Goal: Navigation & Orientation: Find specific page/section

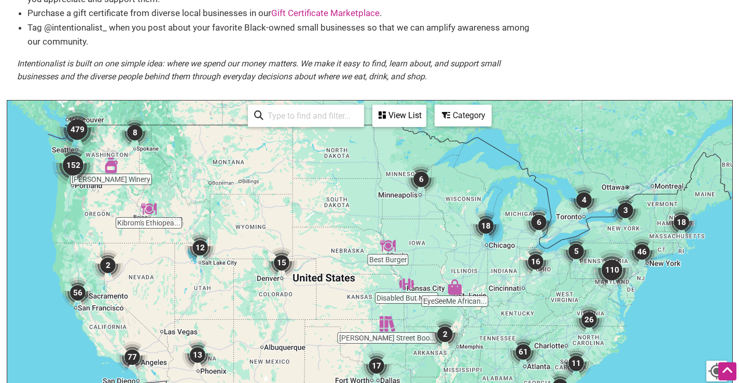
scroll to position [156, 0]
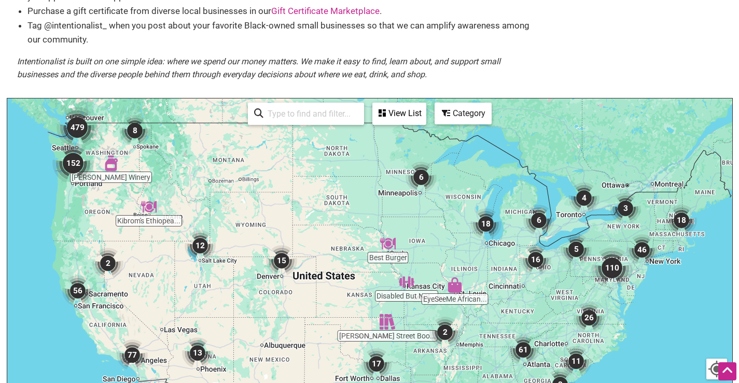
click at [73, 156] on img "152" at bounding box center [72, 163] width 41 height 41
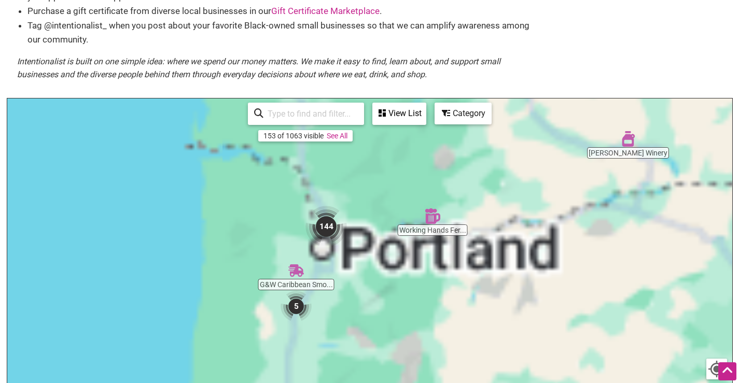
drag, startPoint x: 377, startPoint y: 197, endPoint x: 353, endPoint y: 302, distance: 107.7
click at [353, 302] on div "To navigate, press the arrow keys." at bounding box center [369, 300] width 725 height 403
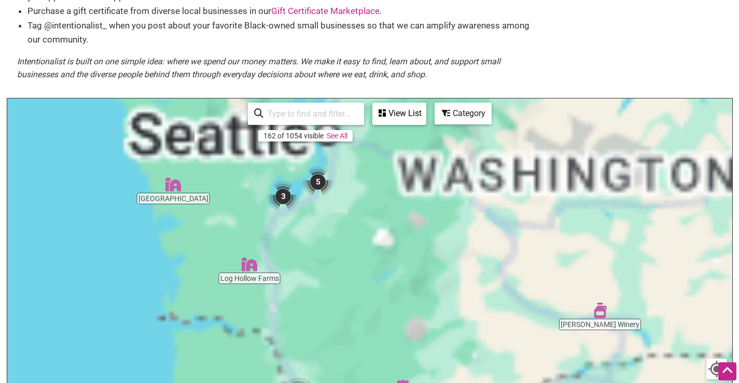
drag, startPoint x: 375, startPoint y: 196, endPoint x: 357, endPoint y: 312, distance: 117.0
click at [357, 311] on div "To navigate, press the arrow keys." at bounding box center [369, 300] width 725 height 403
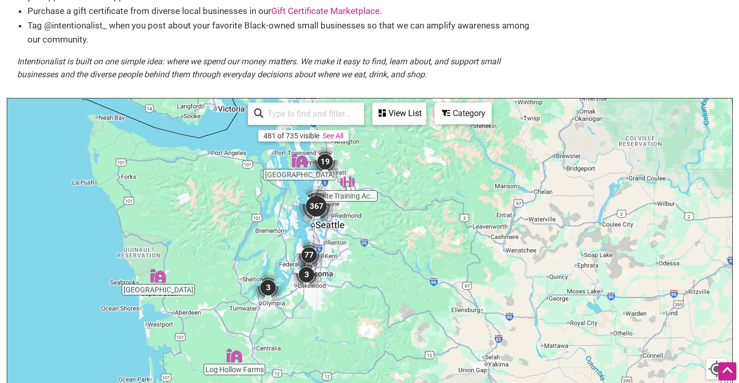
drag, startPoint x: 351, startPoint y: 248, endPoint x: 351, endPoint y: 273, distance: 25.4
click at [351, 273] on div "To navigate, press the arrow keys." at bounding box center [369, 300] width 725 height 403
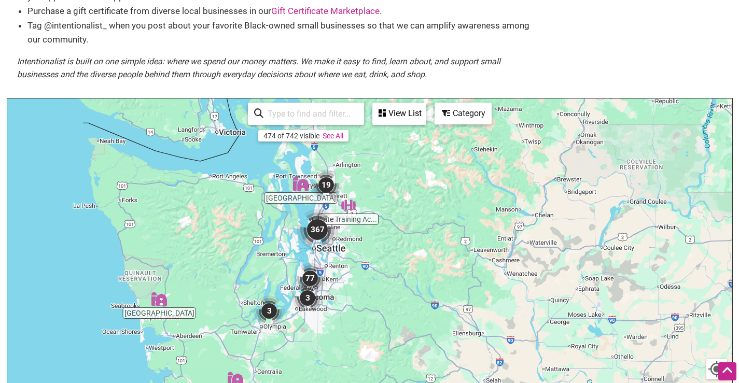
click at [317, 222] on img "367" at bounding box center [317, 229] width 41 height 41
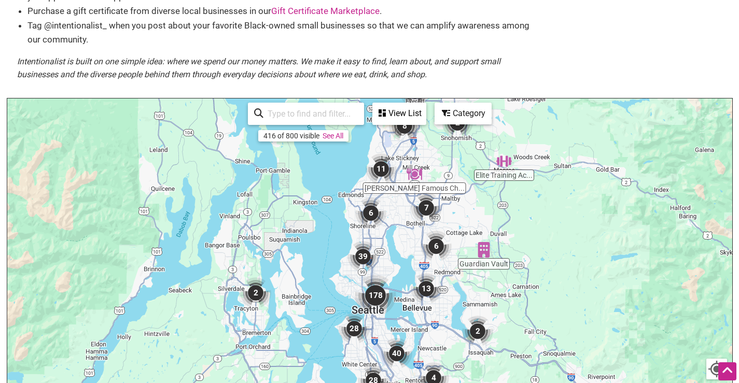
click at [377, 298] on img "178" at bounding box center [375, 295] width 41 height 41
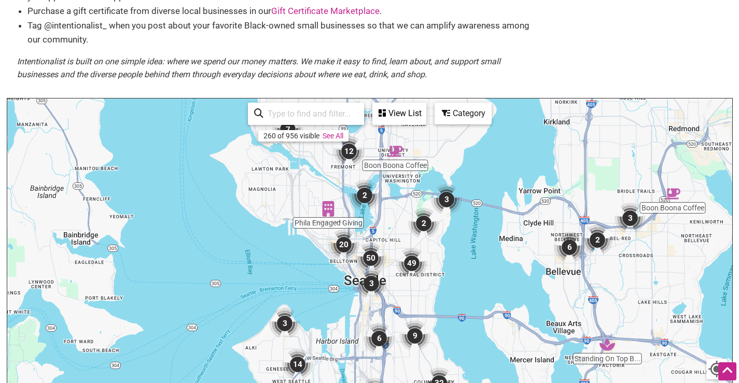
drag, startPoint x: 401, startPoint y: 259, endPoint x: 416, endPoint y: 296, distance: 40.0
click at [416, 296] on div "To navigate, press the arrow keys." at bounding box center [369, 300] width 725 height 403
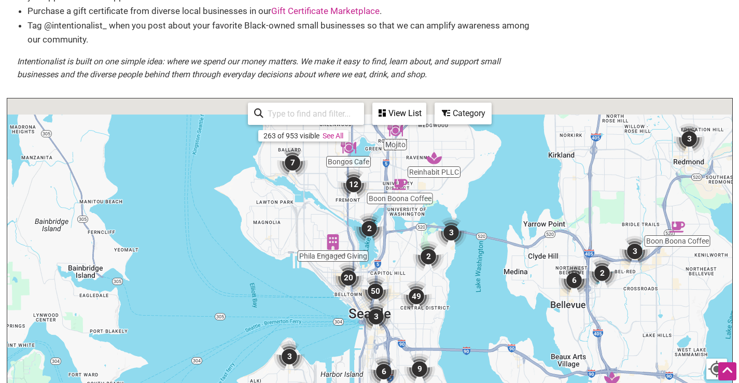
drag, startPoint x: 408, startPoint y: 296, endPoint x: 413, endPoint y: 331, distance: 36.1
click at [413, 331] on div "To navigate, press the arrow keys." at bounding box center [369, 300] width 725 height 403
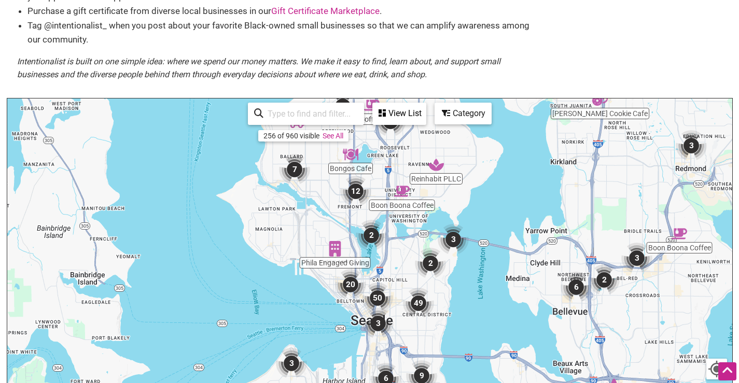
click at [292, 170] on img "7" at bounding box center [294, 169] width 31 height 31
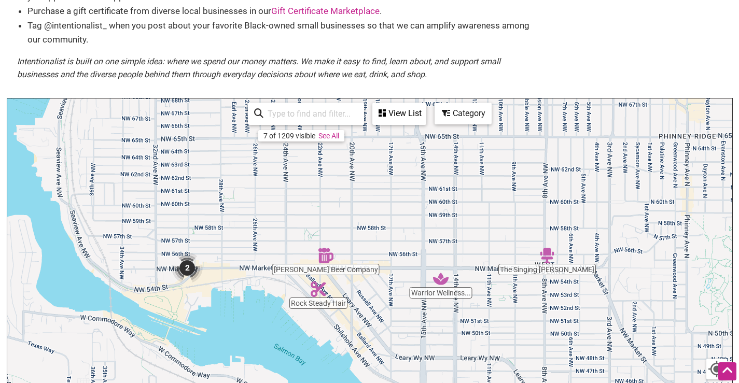
drag, startPoint x: 474, startPoint y: 183, endPoint x: 470, endPoint y: 258, distance: 75.3
click at [470, 258] on div "To navigate, press the arrow keys." at bounding box center [369, 300] width 725 height 403
click at [188, 272] on img "2" at bounding box center [187, 268] width 31 height 31
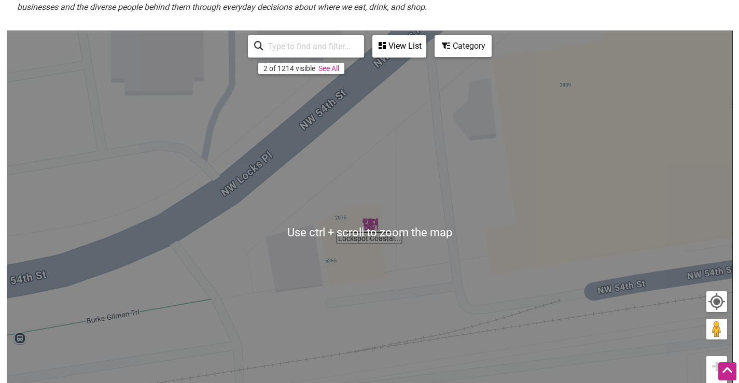
scroll to position [237, 0]
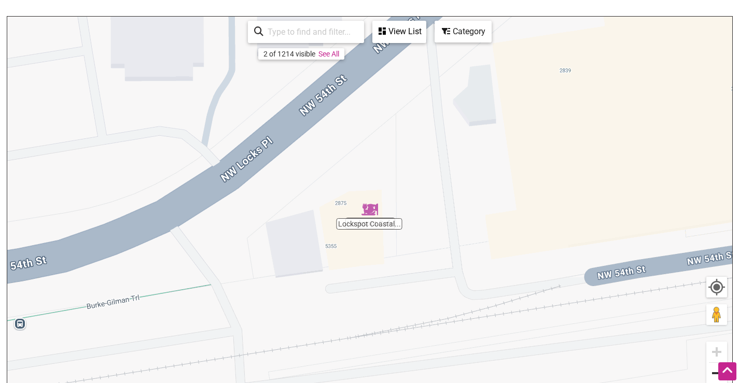
click at [712, 373] on button "Zoom out" at bounding box center [716, 373] width 21 height 21
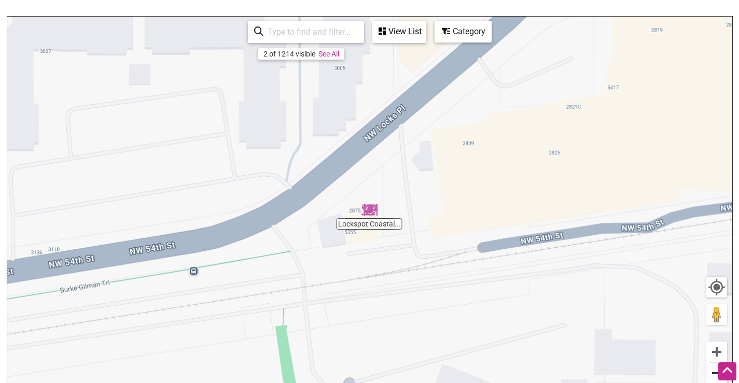
click at [712, 373] on button "Zoom out" at bounding box center [716, 373] width 21 height 21
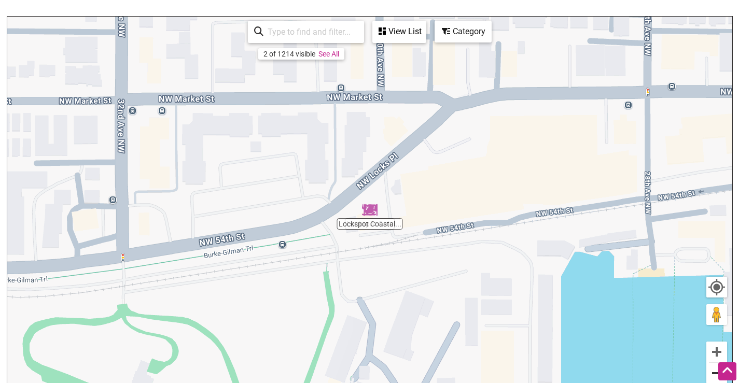
click at [712, 373] on button "Zoom out" at bounding box center [716, 373] width 21 height 21
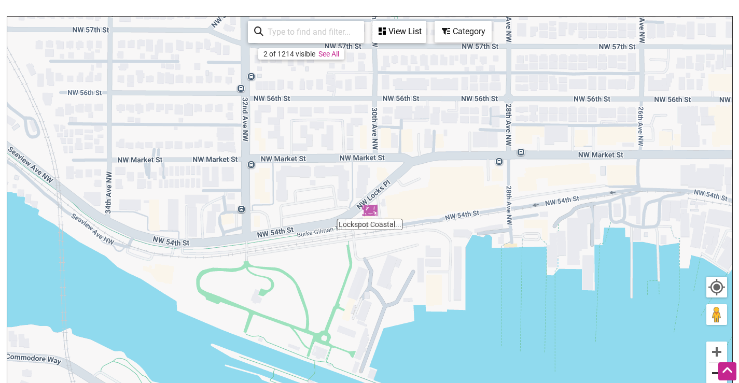
click at [712, 373] on button "Zoom out" at bounding box center [716, 373] width 21 height 21
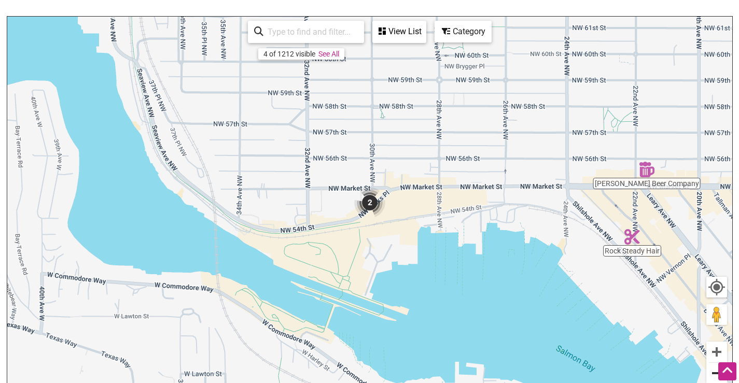
click at [712, 373] on button "Zoom out" at bounding box center [716, 373] width 21 height 21
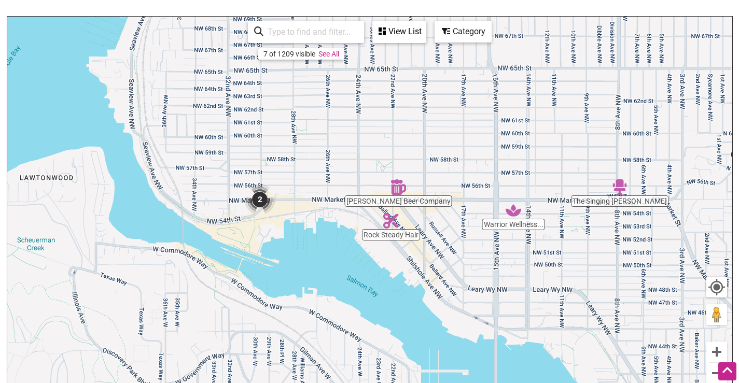
drag, startPoint x: 628, startPoint y: 280, endPoint x: 474, endPoint y: 272, distance: 154.7
click at [474, 272] on div "To navigate, press the arrow keys." at bounding box center [369, 218] width 725 height 403
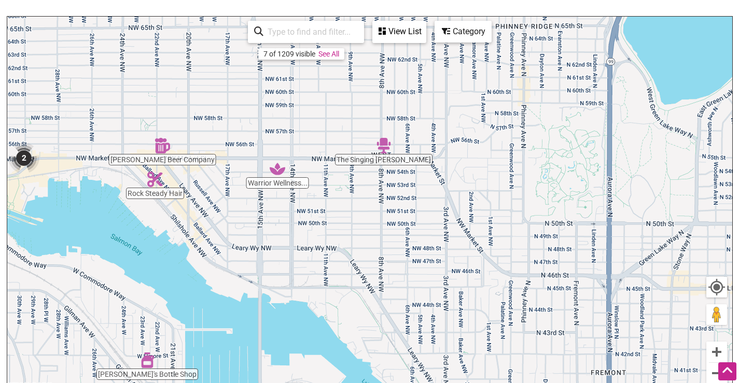
drag, startPoint x: 586, startPoint y: 275, endPoint x: 377, endPoint y: 238, distance: 212.7
click at [377, 238] on div "To navigate, press the arrow keys." at bounding box center [369, 218] width 725 height 403
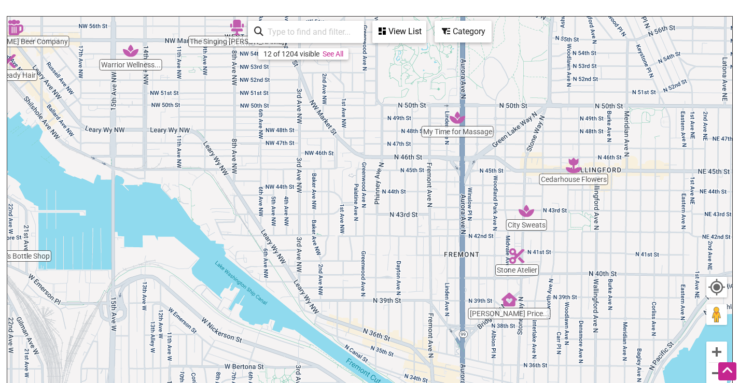
drag, startPoint x: 525, startPoint y: 297, endPoint x: 380, endPoint y: 186, distance: 182.0
click at [380, 186] on div "To navigate, press the arrow keys." at bounding box center [369, 218] width 725 height 403
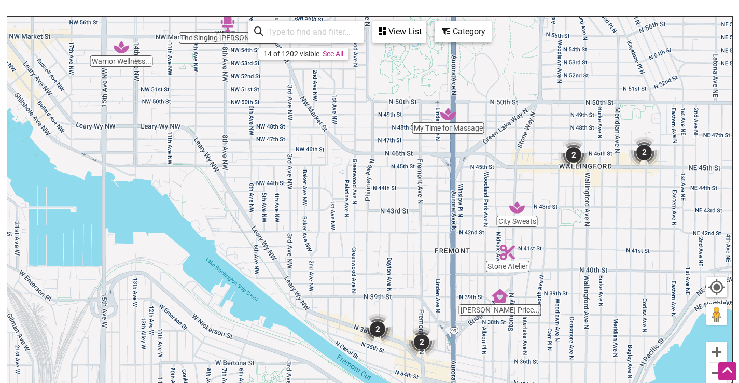
click at [379, 330] on img "2" at bounding box center [377, 329] width 31 height 31
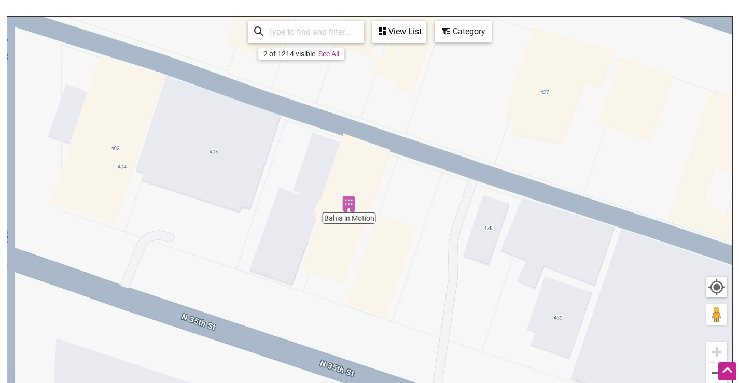
drag, startPoint x: 486, startPoint y: 311, endPoint x: 245, endPoint y: 225, distance: 256.5
click at [245, 225] on div "To navigate, press the arrow keys." at bounding box center [369, 218] width 725 height 403
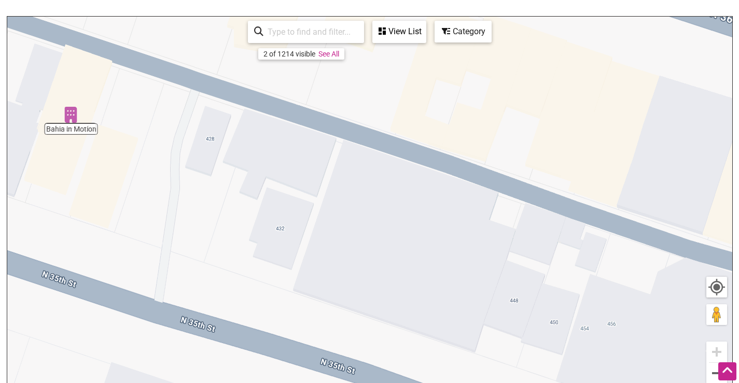
drag, startPoint x: 447, startPoint y: 278, endPoint x: 208, endPoint y: 185, distance: 256.4
click at [208, 185] on div "To navigate, press the arrow keys." at bounding box center [369, 218] width 725 height 403
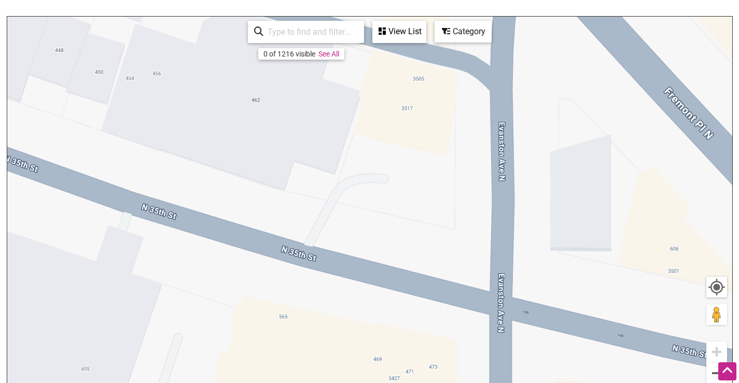
drag, startPoint x: 385, startPoint y: 261, endPoint x: 207, endPoint y: 115, distance: 229.8
click at [207, 115] on div "To navigate, press the arrow keys." at bounding box center [369, 218] width 725 height 403
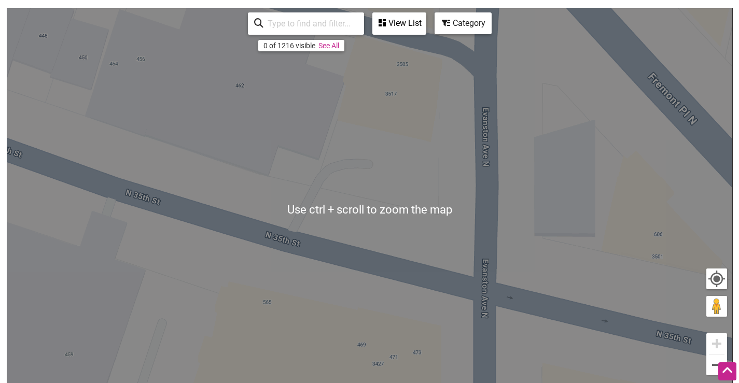
scroll to position [250, 0]
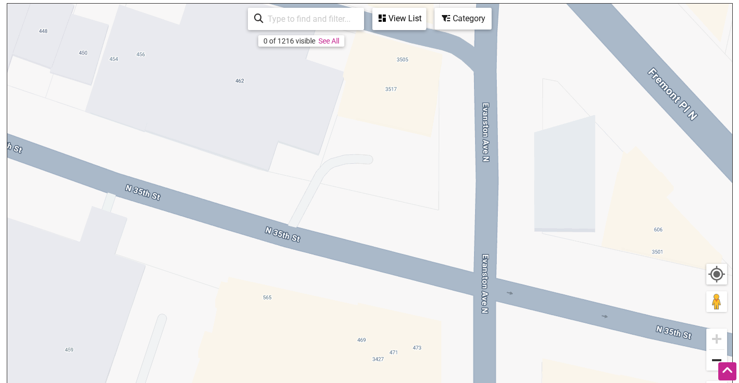
click at [711, 361] on button "Zoom out" at bounding box center [716, 360] width 21 height 21
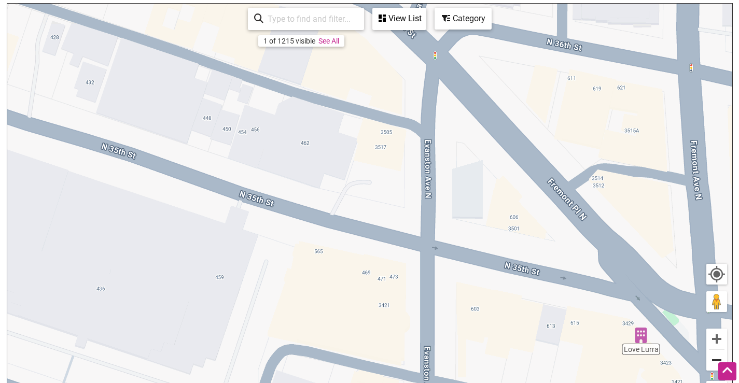
click at [711, 361] on button "Zoom out" at bounding box center [716, 360] width 21 height 21
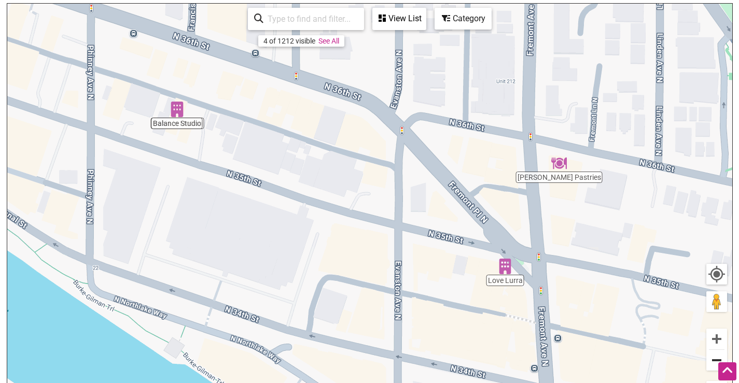
click at [713, 362] on button "Zoom out" at bounding box center [716, 360] width 21 height 21
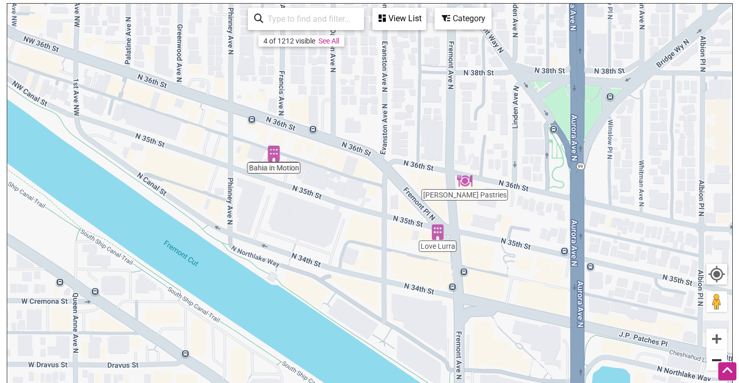
click at [713, 362] on button "Zoom out" at bounding box center [716, 360] width 21 height 21
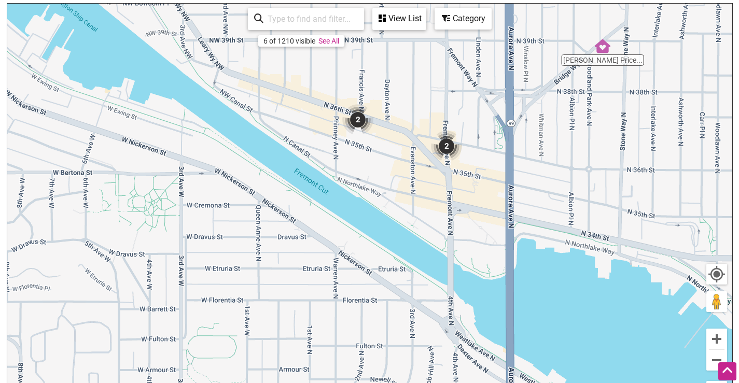
drag, startPoint x: 329, startPoint y: 335, endPoint x: 529, endPoint y: 152, distance: 271.6
click at [529, 152] on div "To navigate, press the arrow keys." at bounding box center [369, 205] width 725 height 403
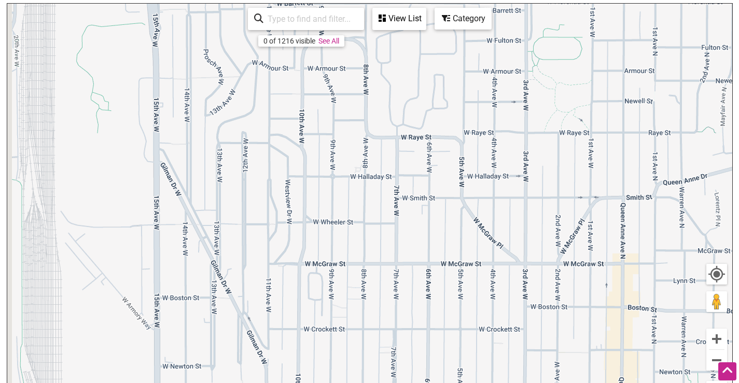
drag, startPoint x: 302, startPoint y: 256, endPoint x: 444, endPoint y: 118, distance: 197.6
click at [441, 121] on div "To navigate, press the arrow keys." at bounding box center [369, 205] width 725 height 403
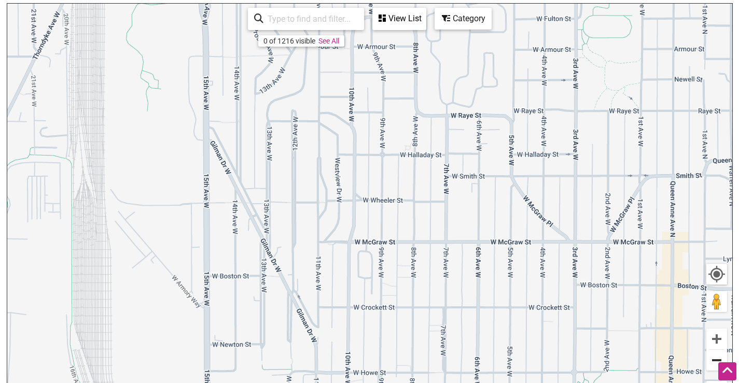
click at [721, 360] on button "Zoom out" at bounding box center [716, 360] width 21 height 21
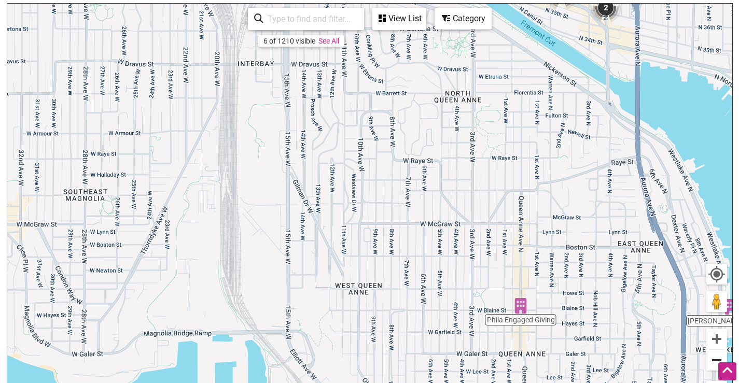
click at [713, 359] on button "Zoom out" at bounding box center [716, 360] width 21 height 21
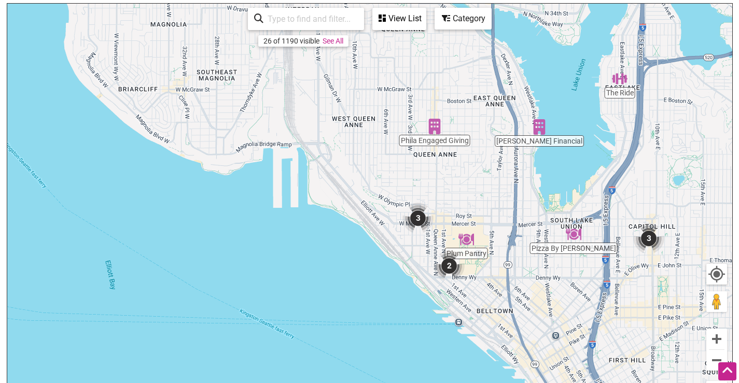
drag, startPoint x: 493, startPoint y: 328, endPoint x: 485, endPoint y: 192, distance: 136.1
click at [485, 192] on div "To navigate, press the arrow keys." at bounding box center [369, 205] width 725 height 403
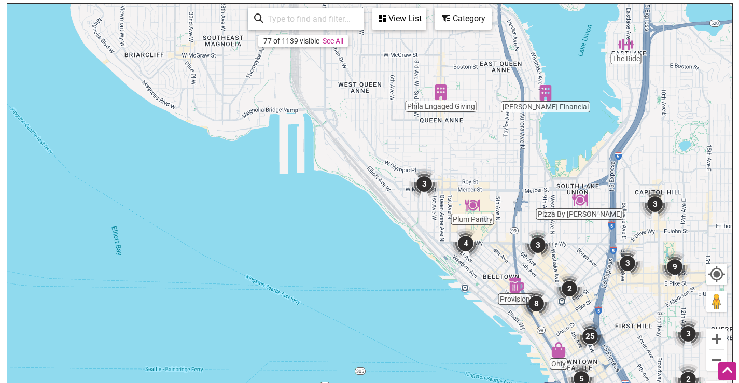
drag, startPoint x: 542, startPoint y: 312, endPoint x: 400, endPoint y: 209, distance: 175.3
click at [400, 209] on div "To navigate, press the arrow keys." at bounding box center [369, 205] width 725 height 403
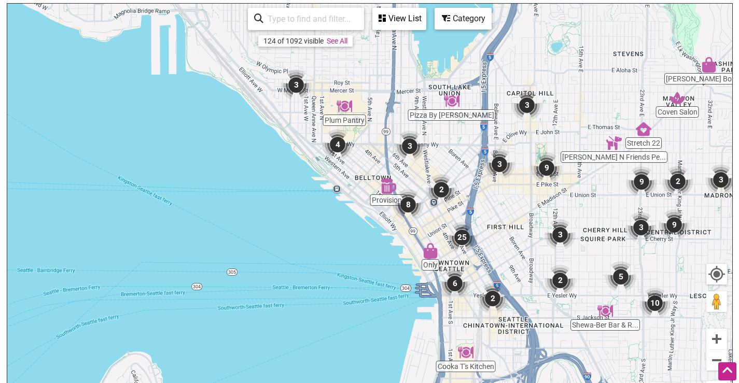
click at [458, 291] on img "6" at bounding box center [454, 283] width 31 height 31
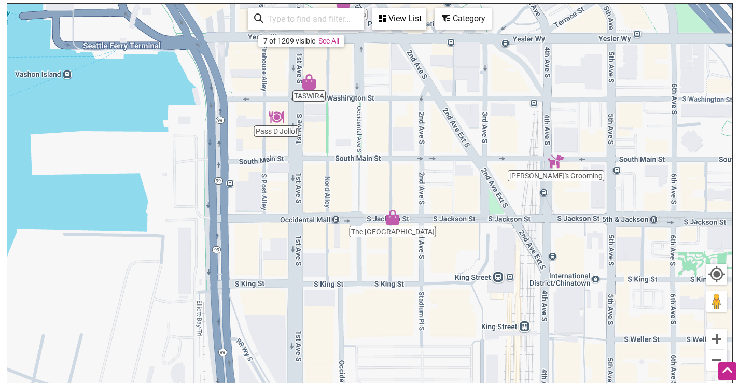
drag, startPoint x: 472, startPoint y: 303, endPoint x: 436, endPoint y: 190, distance: 119.2
click at [436, 190] on div "To navigate, press the arrow keys." at bounding box center [369, 205] width 725 height 403
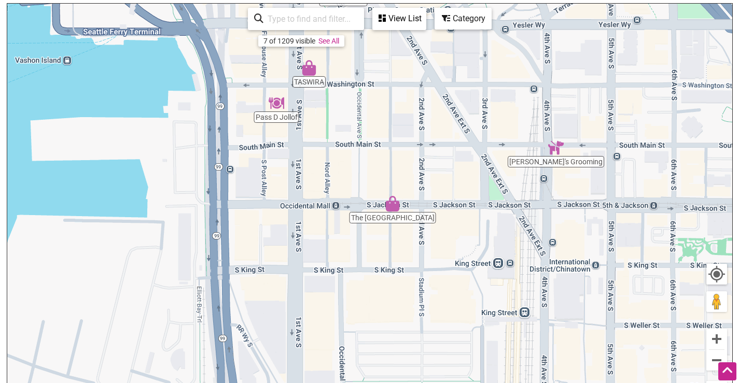
click at [436, 190] on div "To navigate, press the arrow keys." at bounding box center [369, 205] width 725 height 403
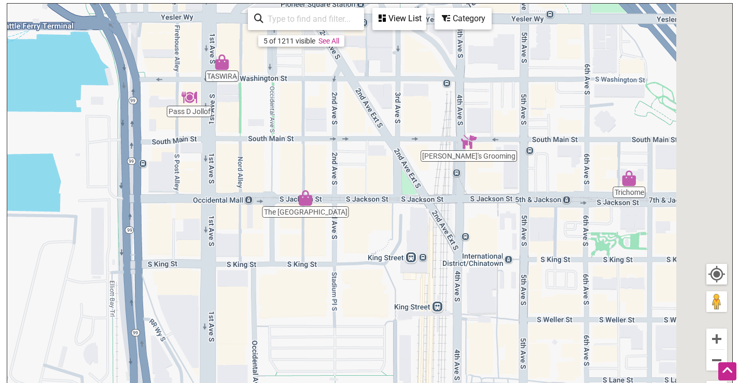
drag, startPoint x: 461, startPoint y: 191, endPoint x: 287, endPoint y: 170, distance: 175.5
click at [287, 170] on div "To navigate, press the arrow keys." at bounding box center [369, 205] width 725 height 403
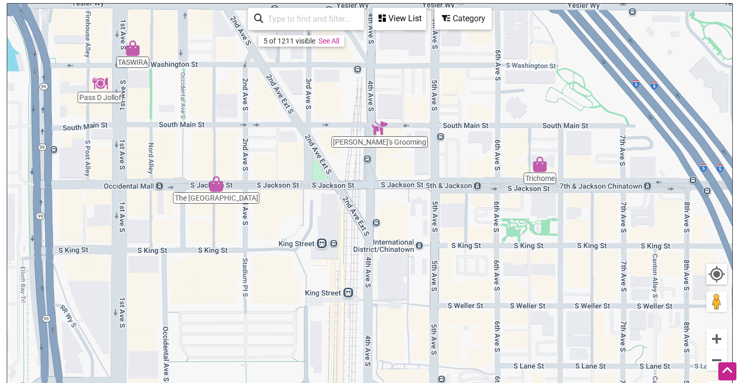
click at [540, 170] on img "Trichome" at bounding box center [540, 165] width 16 height 16
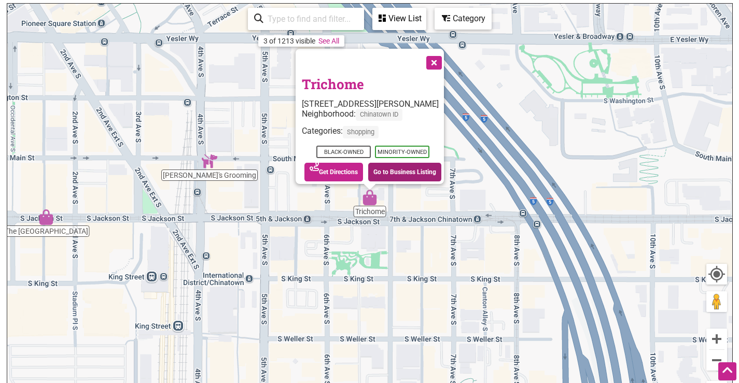
click at [386, 163] on link "Go to Business Listing" at bounding box center [404, 172] width 73 height 19
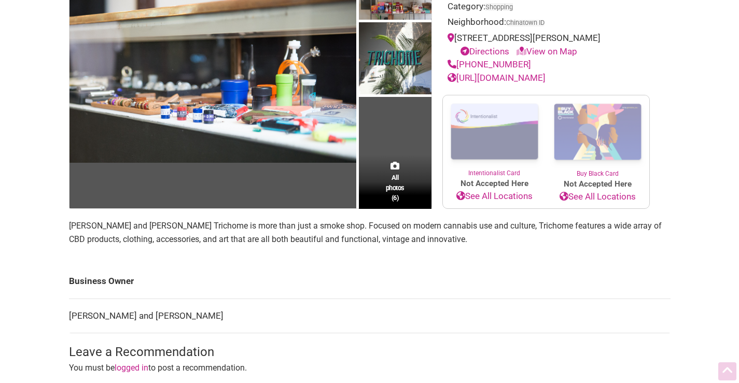
scroll to position [147, 0]
